Goal: Information Seeking & Learning: Learn about a topic

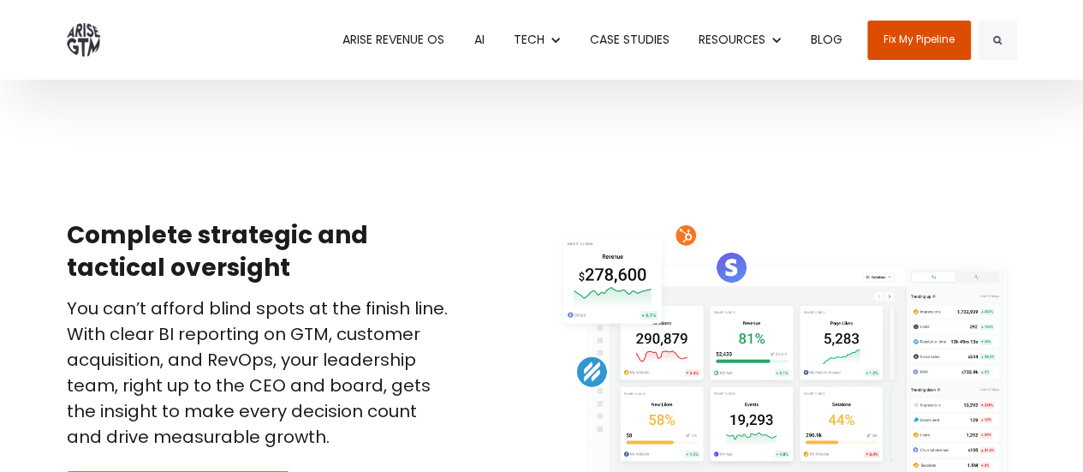
scroll to position [3052, 0]
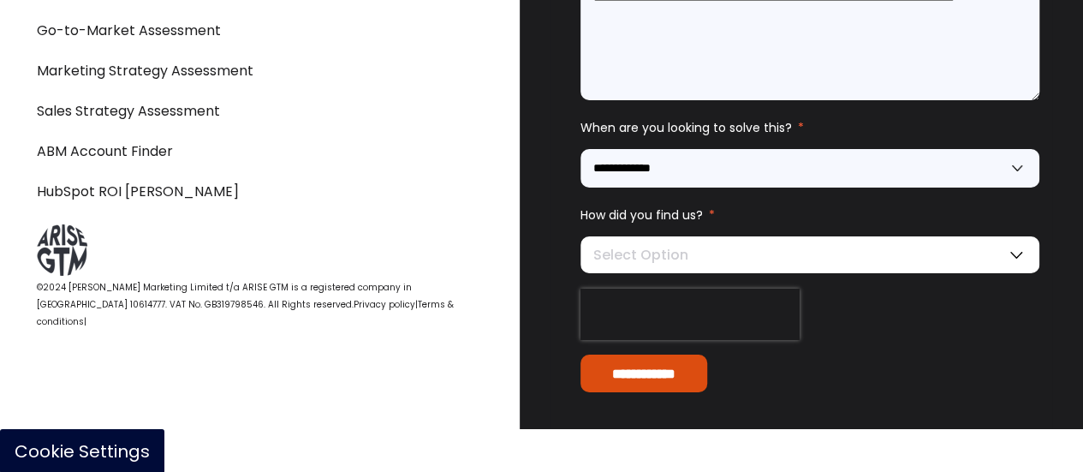
scroll to position [6221, 0]
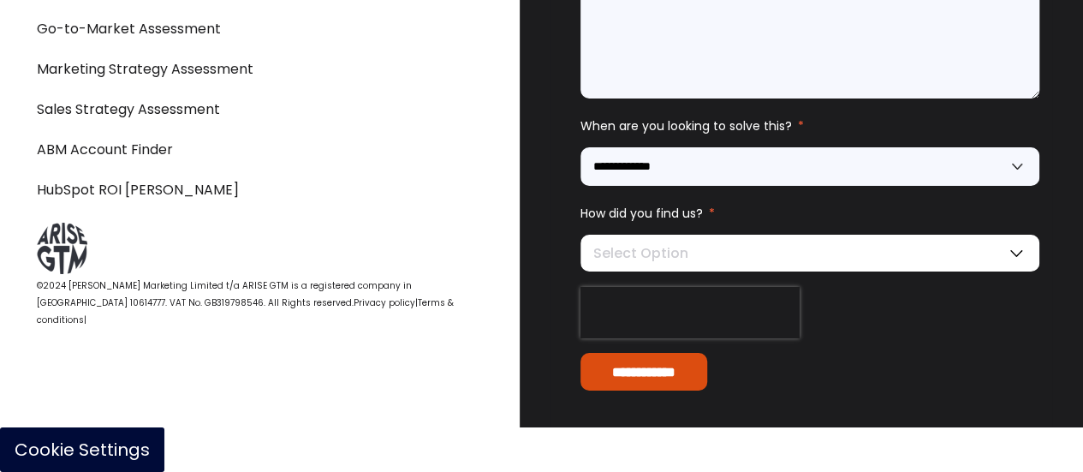
click at [379, 326] on link "Terms & conditions" at bounding box center [245, 311] width 417 height 30
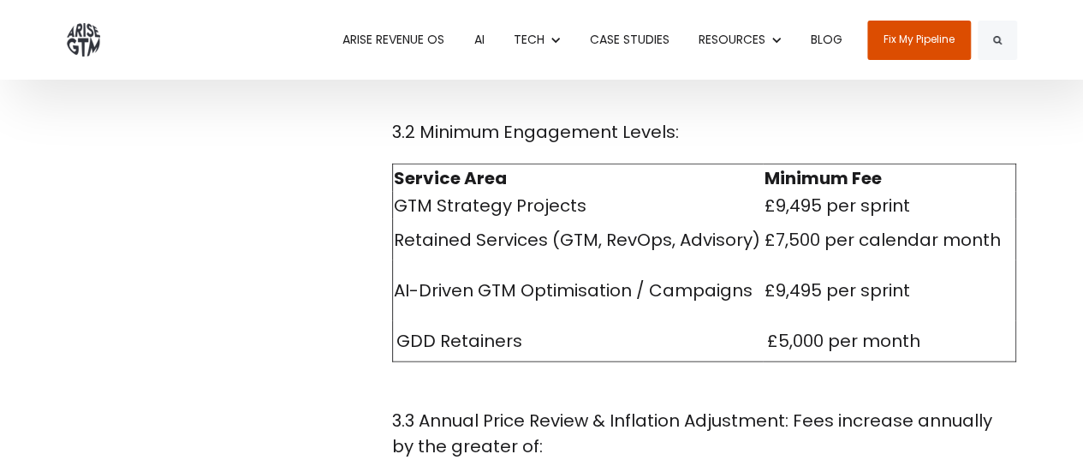
scroll to position [1970, 0]
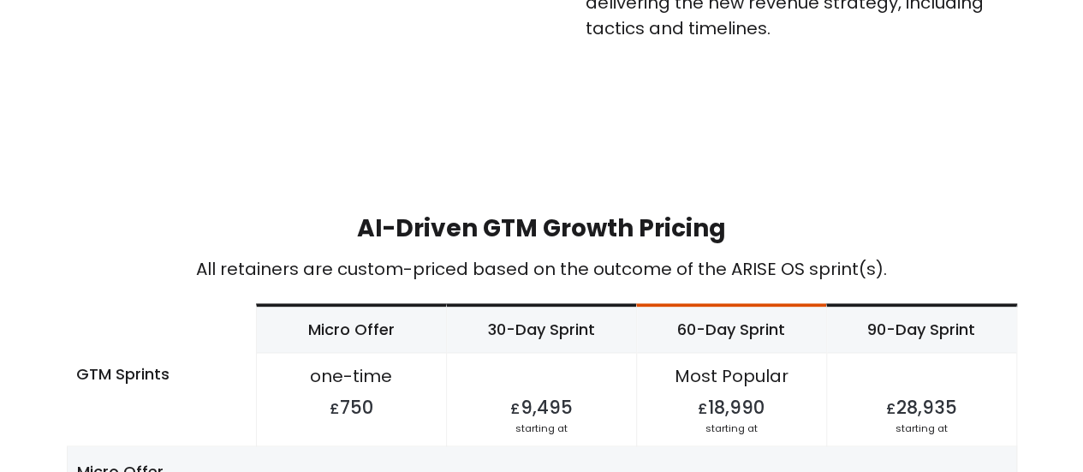
scroll to position [4453, 0]
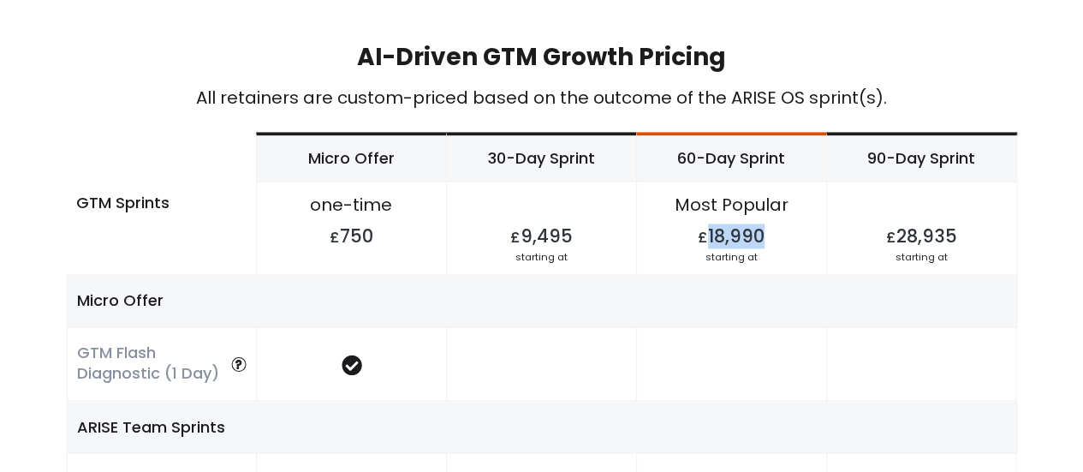
drag, startPoint x: 710, startPoint y: 234, endPoint x: 761, endPoint y: 234, distance: 50.5
click at [761, 234] on h4 "£ 18,990" at bounding box center [731, 231] width 189 height 27
copy h4 "18,990"
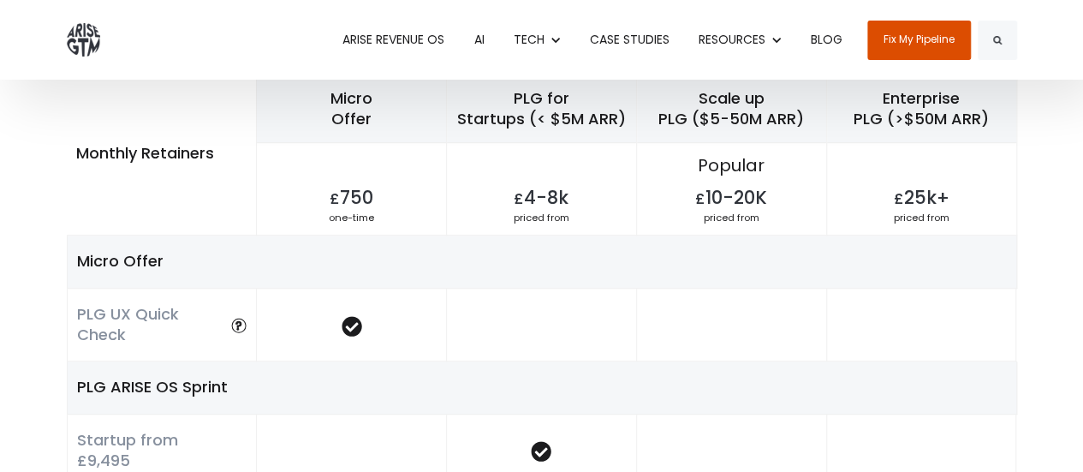
scroll to position [3511, 0]
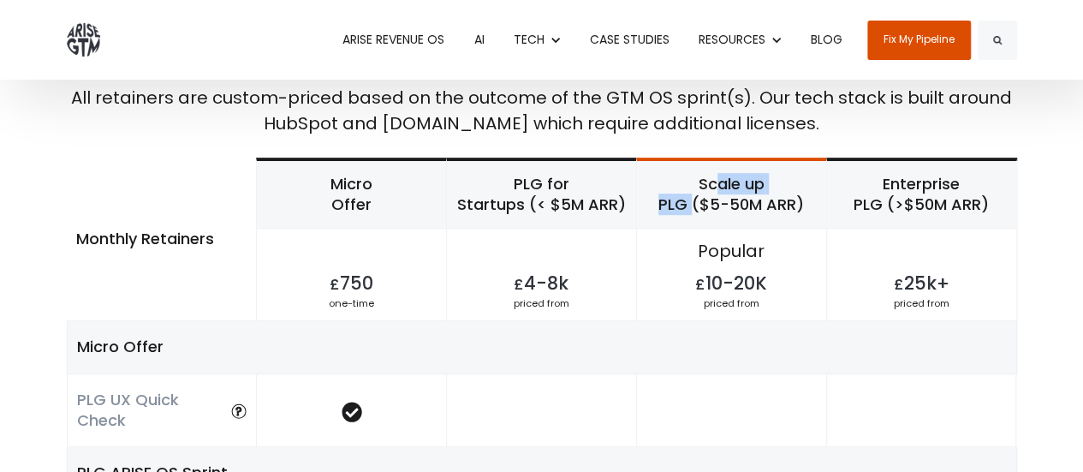
drag, startPoint x: 701, startPoint y: 155, endPoint x: 686, endPoint y: 182, distance: 30.3
click at [686, 182] on h6 "Scale up PLG ($5-50M ARR)" at bounding box center [731, 195] width 189 height 68
copy h6 "Scale up PLG"
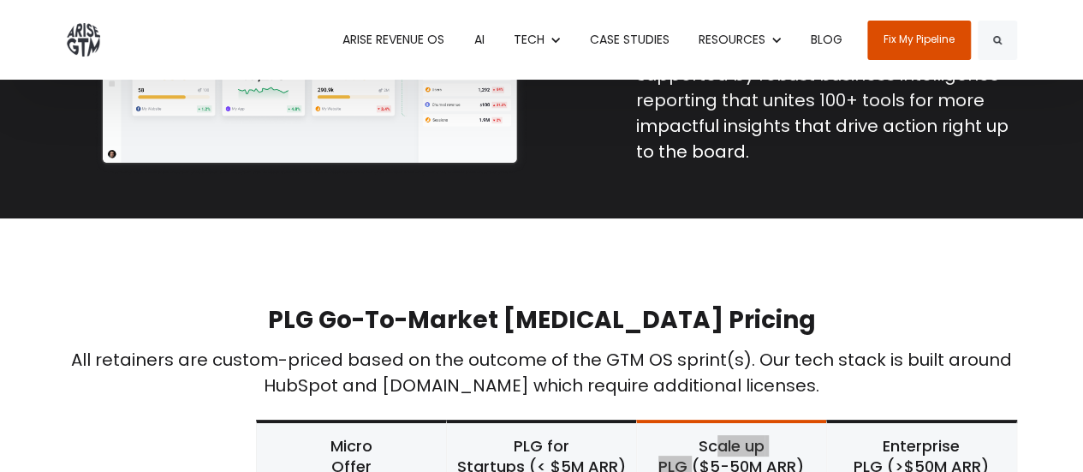
scroll to position [3083, 0]
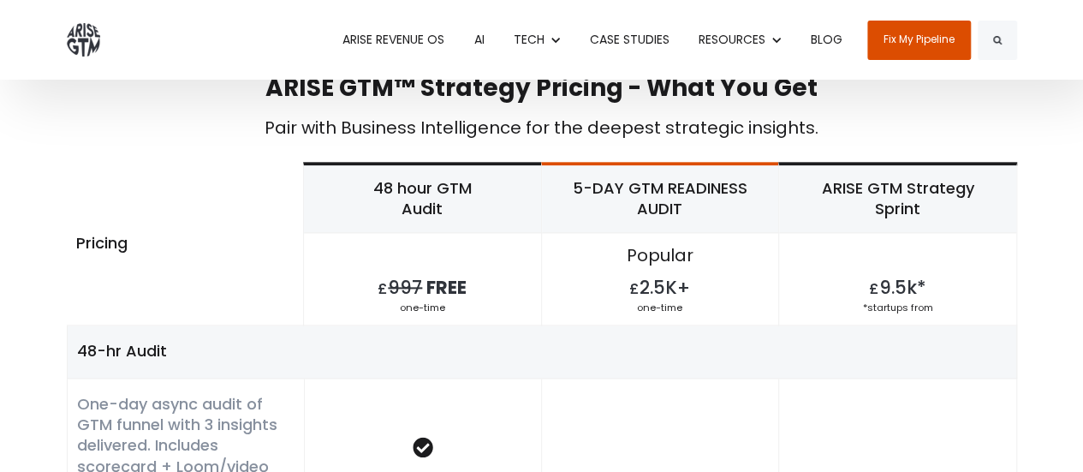
scroll to position [942, 0]
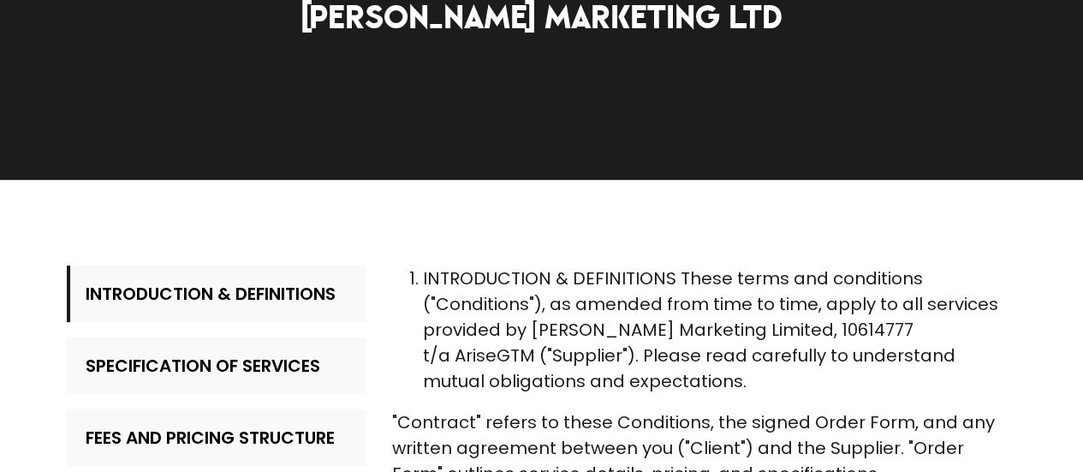
scroll to position [171, 0]
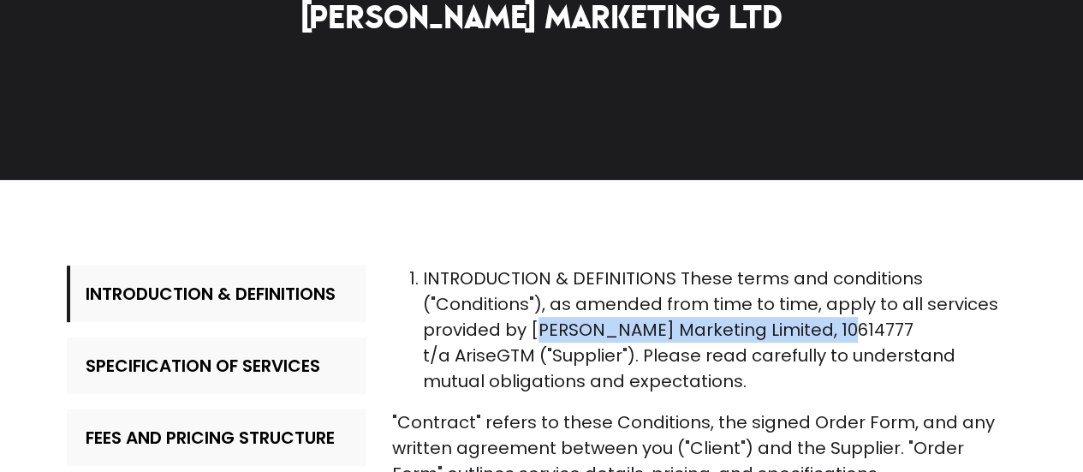
drag, startPoint x: 535, startPoint y: 330, endPoint x: 817, endPoint y: 338, distance: 281.9
click at [817, 338] on span "INTRODUCTION & DEFINITIONS These terms and conditions ("Conditions"), as amende…" at bounding box center [711, 329] width 576 height 127
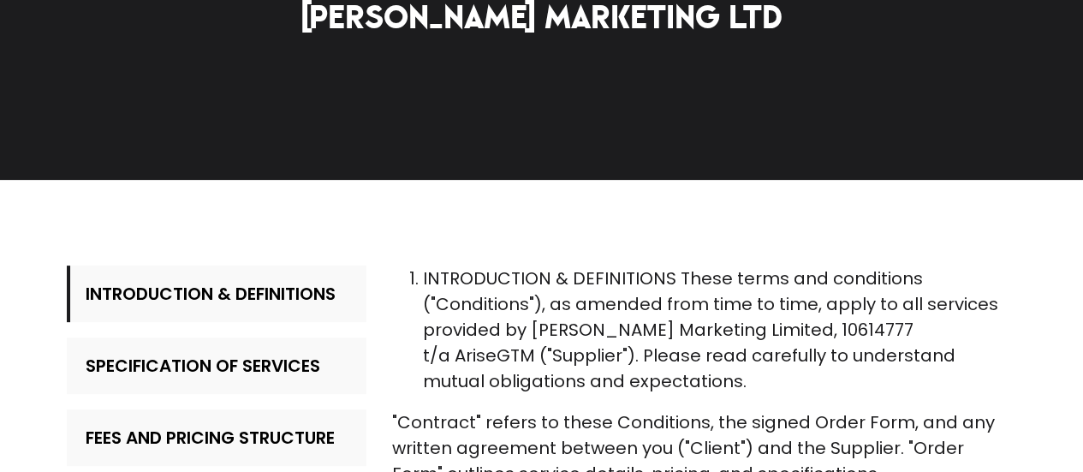
click at [742, 385] on p "INTRODUCTION & DEFINITIONS These terms and conditions ("Conditions"), as amende…" at bounding box center [720, 329] width 594 height 128
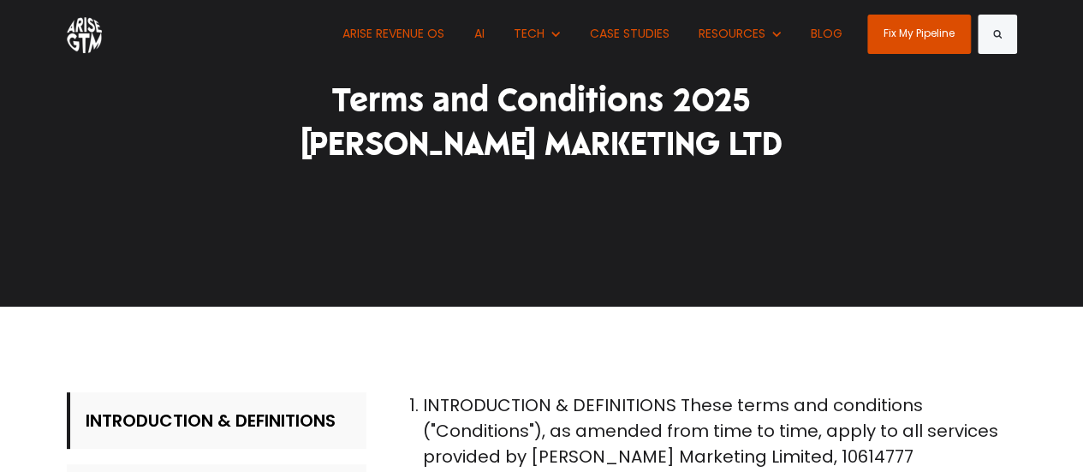
scroll to position [0, 0]
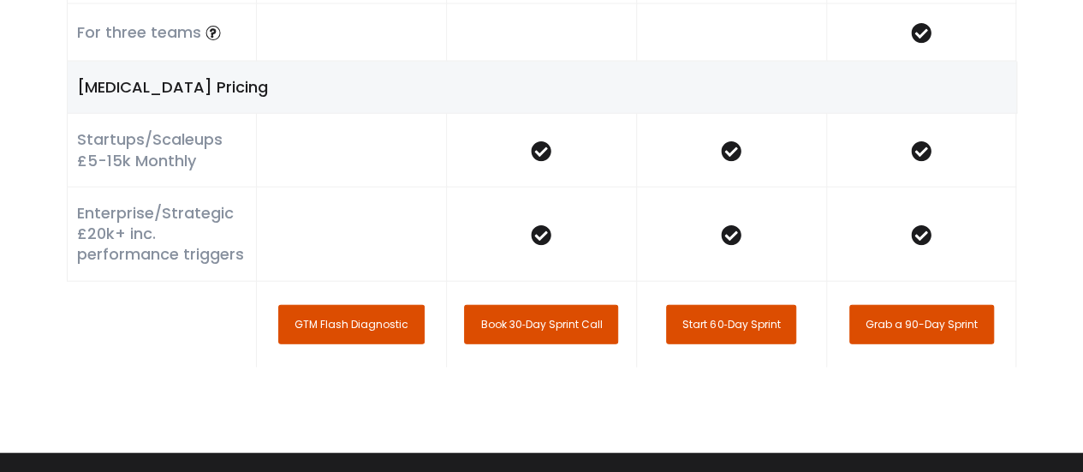
scroll to position [5053, 0]
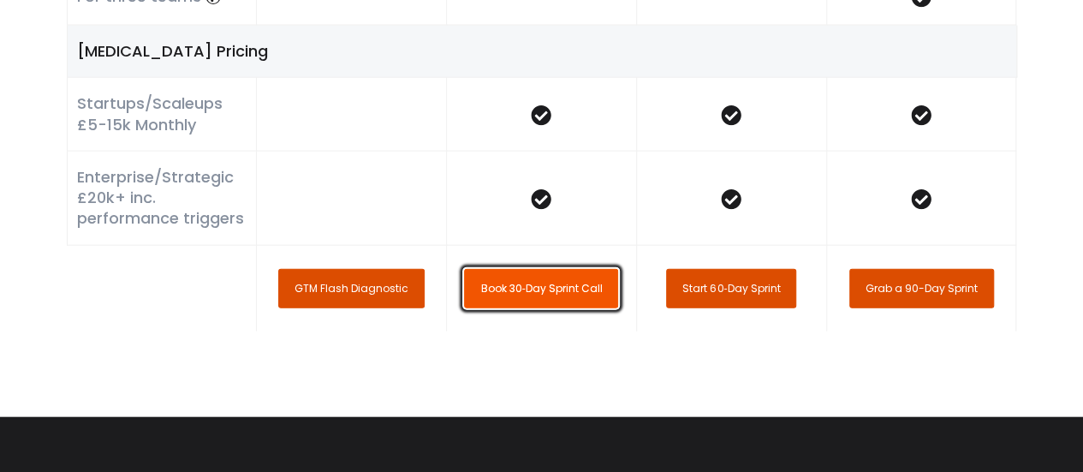
click at [568, 290] on link "Book 30‑Day Sprint Call" at bounding box center [541, 288] width 154 height 39
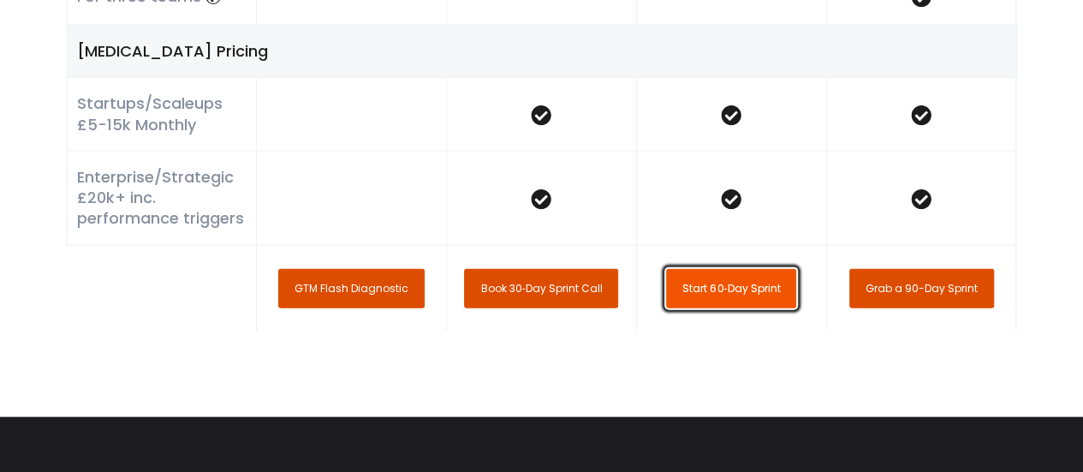
click at [707, 297] on link "Start 60‑Day Sprint" at bounding box center [731, 288] width 130 height 39
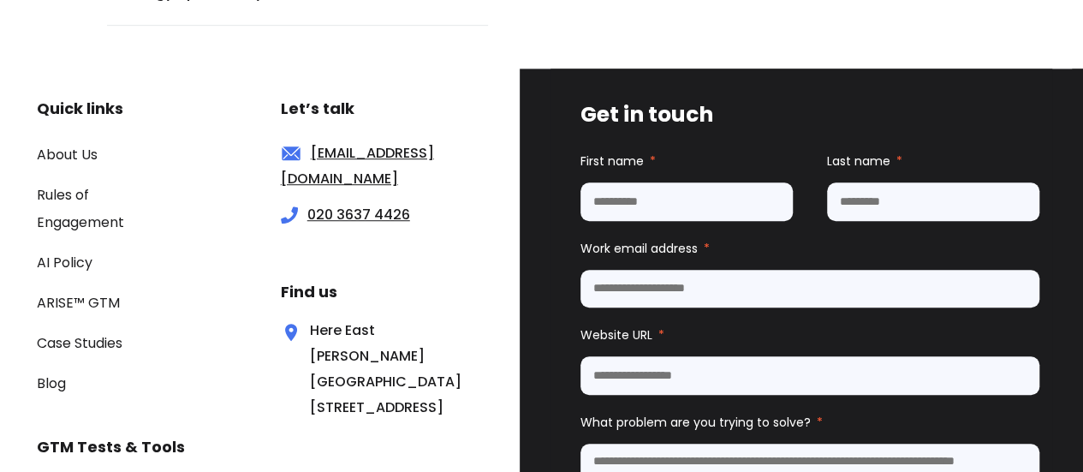
scroll to position [7280, 0]
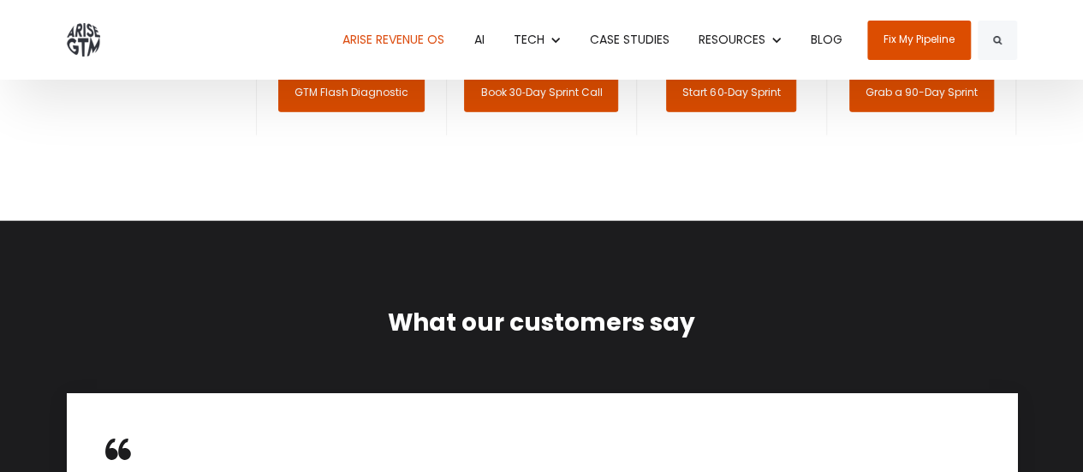
scroll to position [5139, 0]
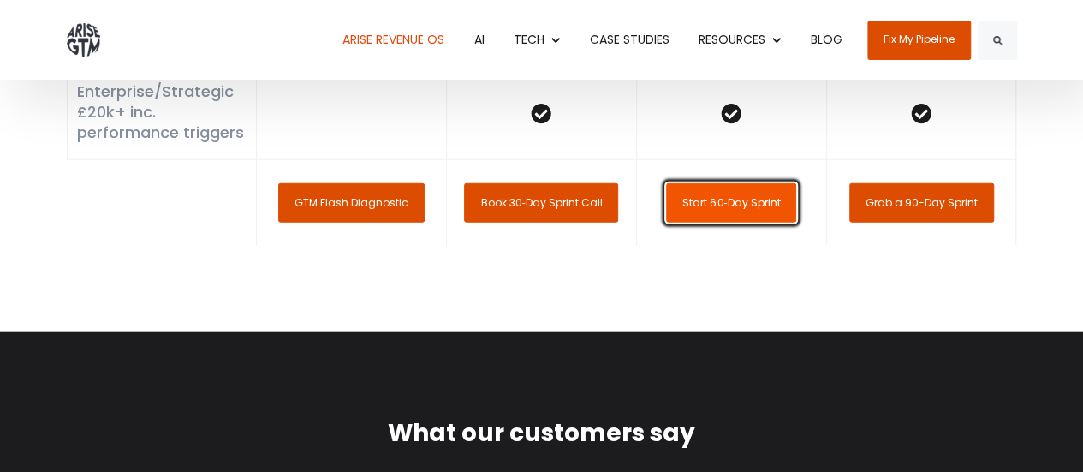
click at [705, 193] on link "Start 60‑Day Sprint" at bounding box center [731, 202] width 130 height 39
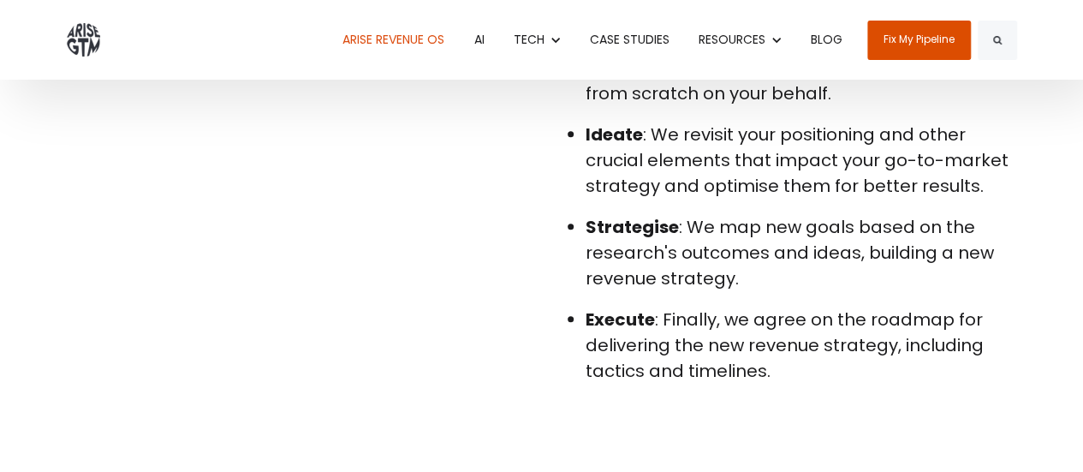
scroll to position [3940, 0]
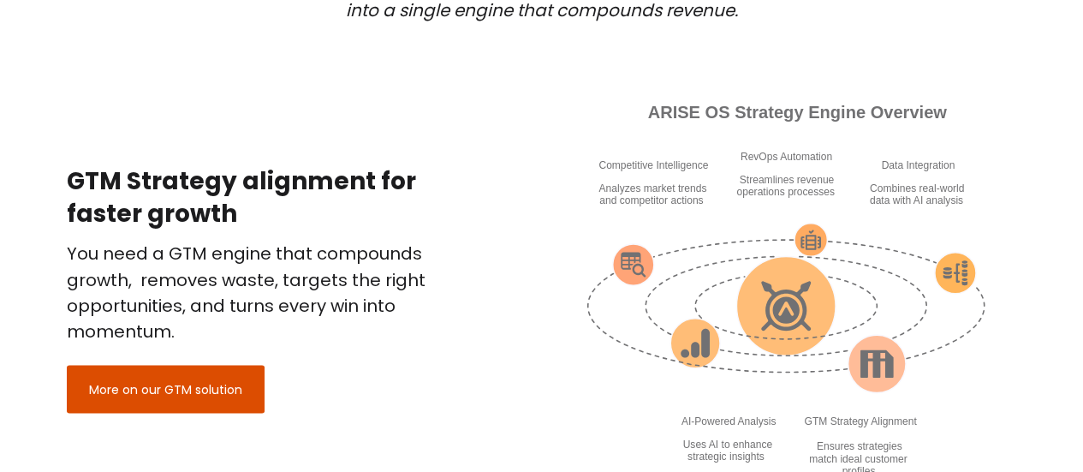
scroll to position [1456, 0]
